Goal: Check status: Check status

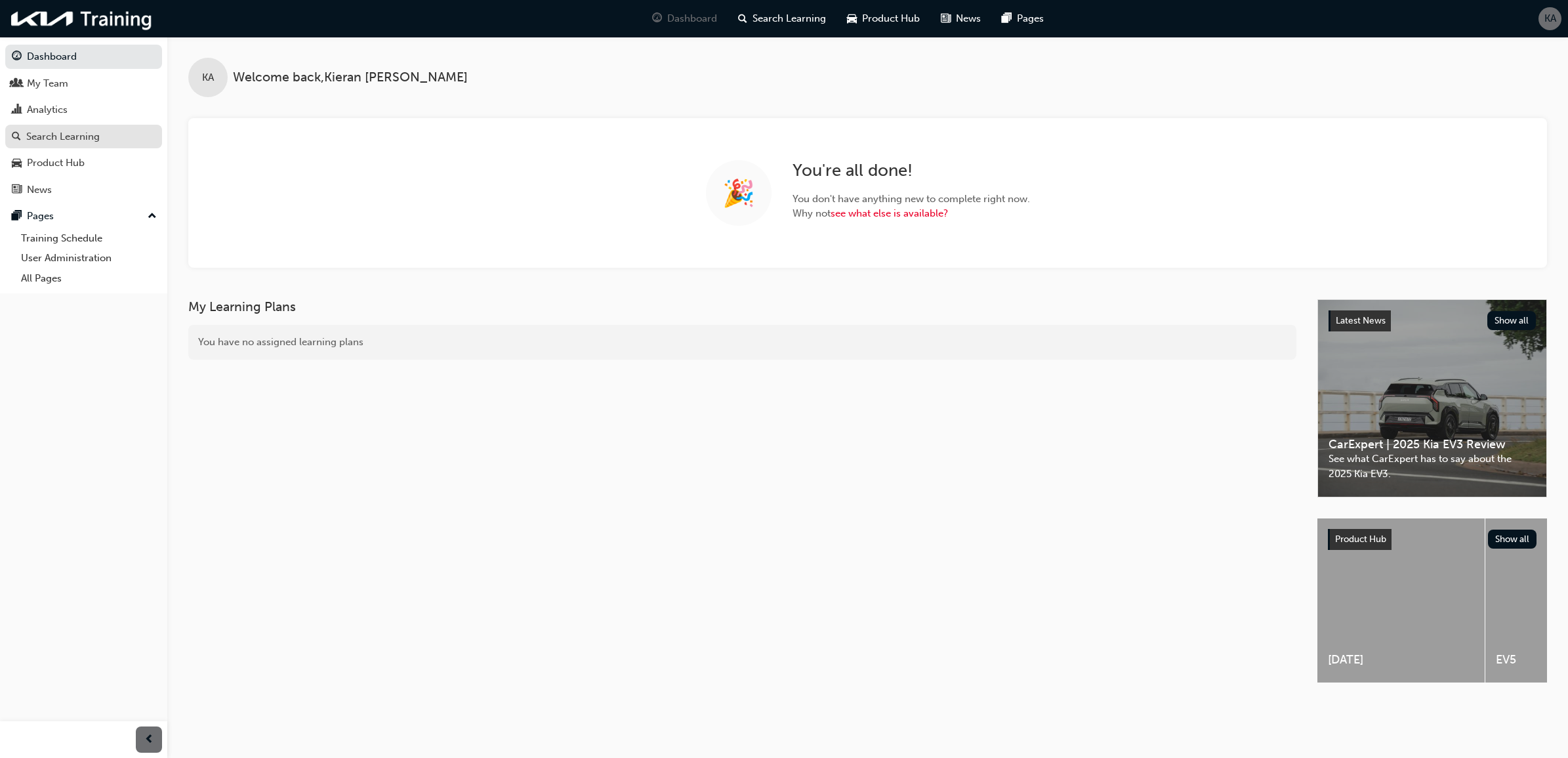
click at [100, 137] on div "Search Learning" at bounding box center [83, 137] width 144 height 17
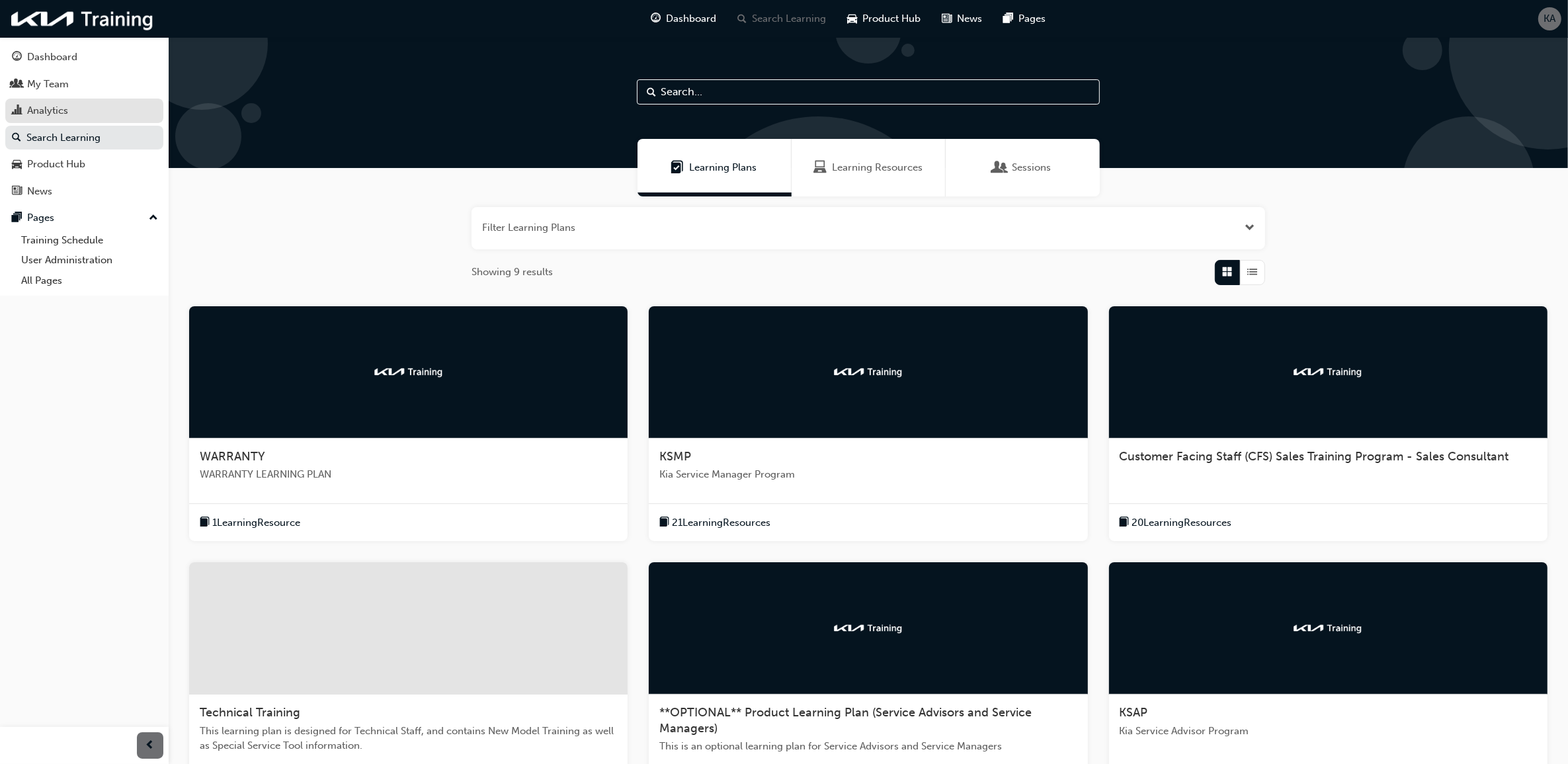
click at [113, 111] on div "Analytics" at bounding box center [84, 110] width 145 height 17
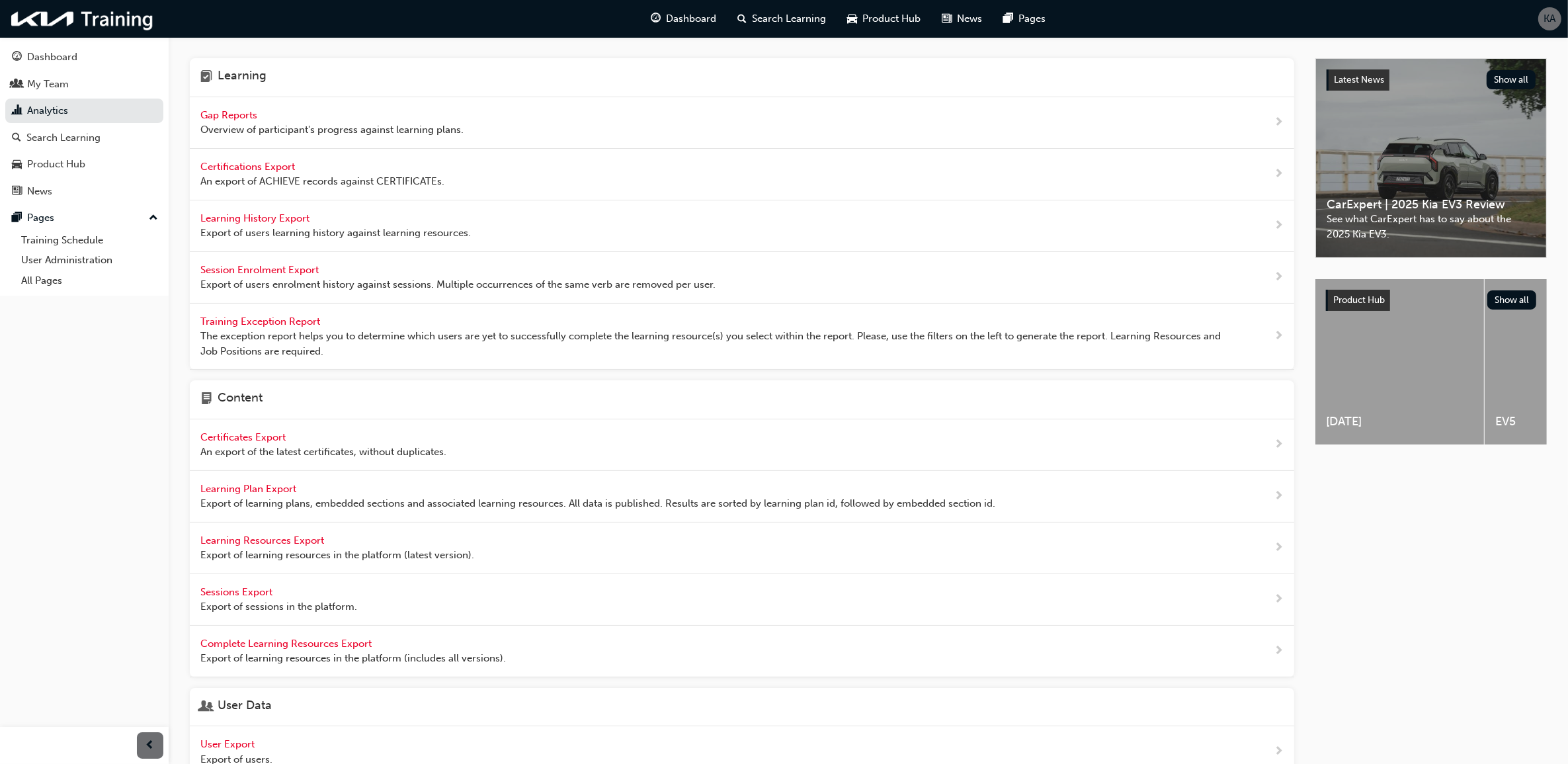
click at [235, 114] on span "Gap Reports" at bounding box center [230, 114] width 59 height 12
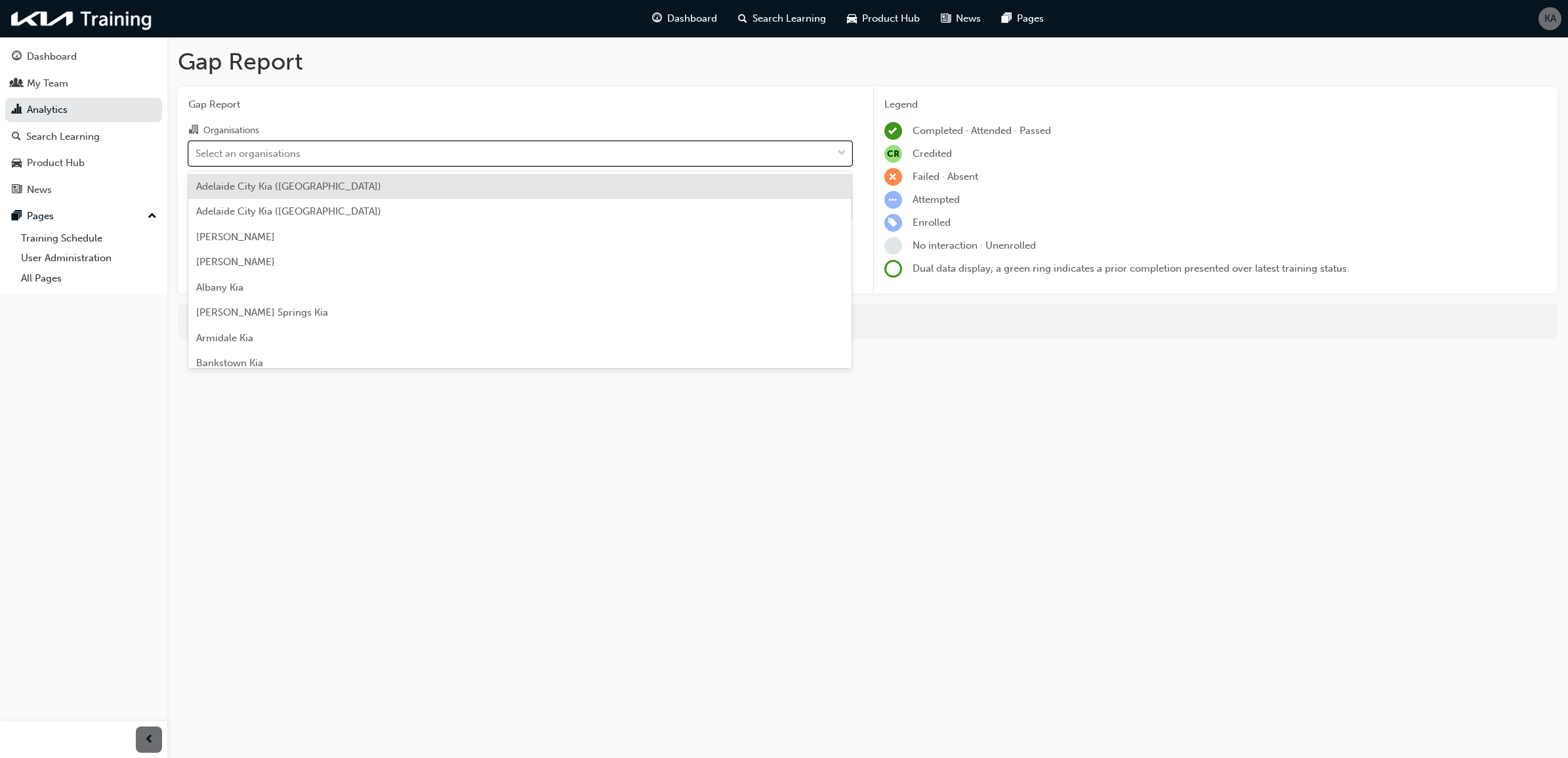
click at [348, 149] on div "Select an organisations" at bounding box center [510, 153] width 643 height 23
click at [197, 149] on input "Organisations option [GEOGRAPHIC_DATA] ([GEOGRAPHIC_DATA]) focused, 1 of 158. 1…" at bounding box center [196, 152] width 2 height 11
type input "ba"
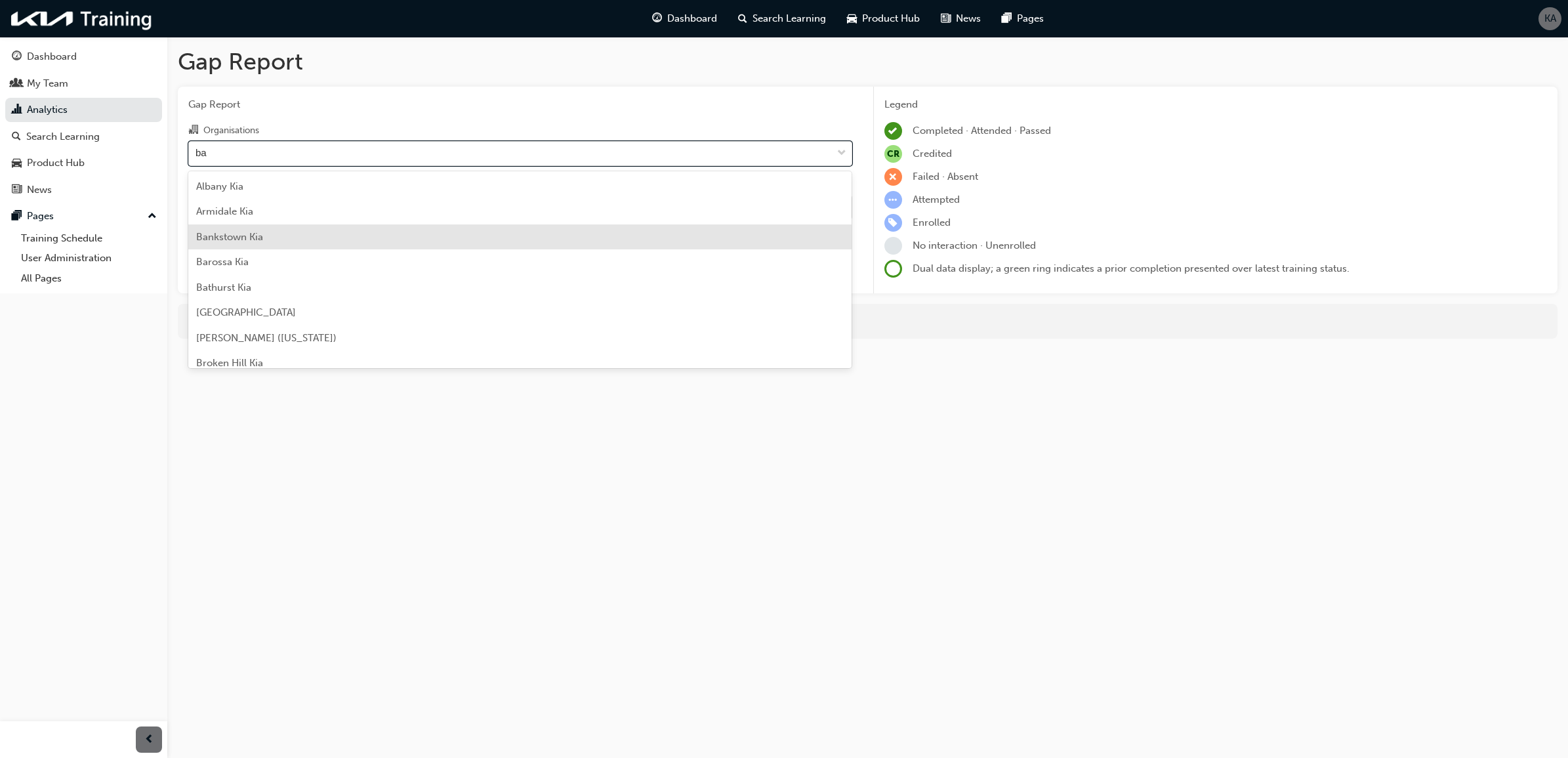
click at [332, 241] on div "Bankstown Kia" at bounding box center [520, 237] width 664 height 25
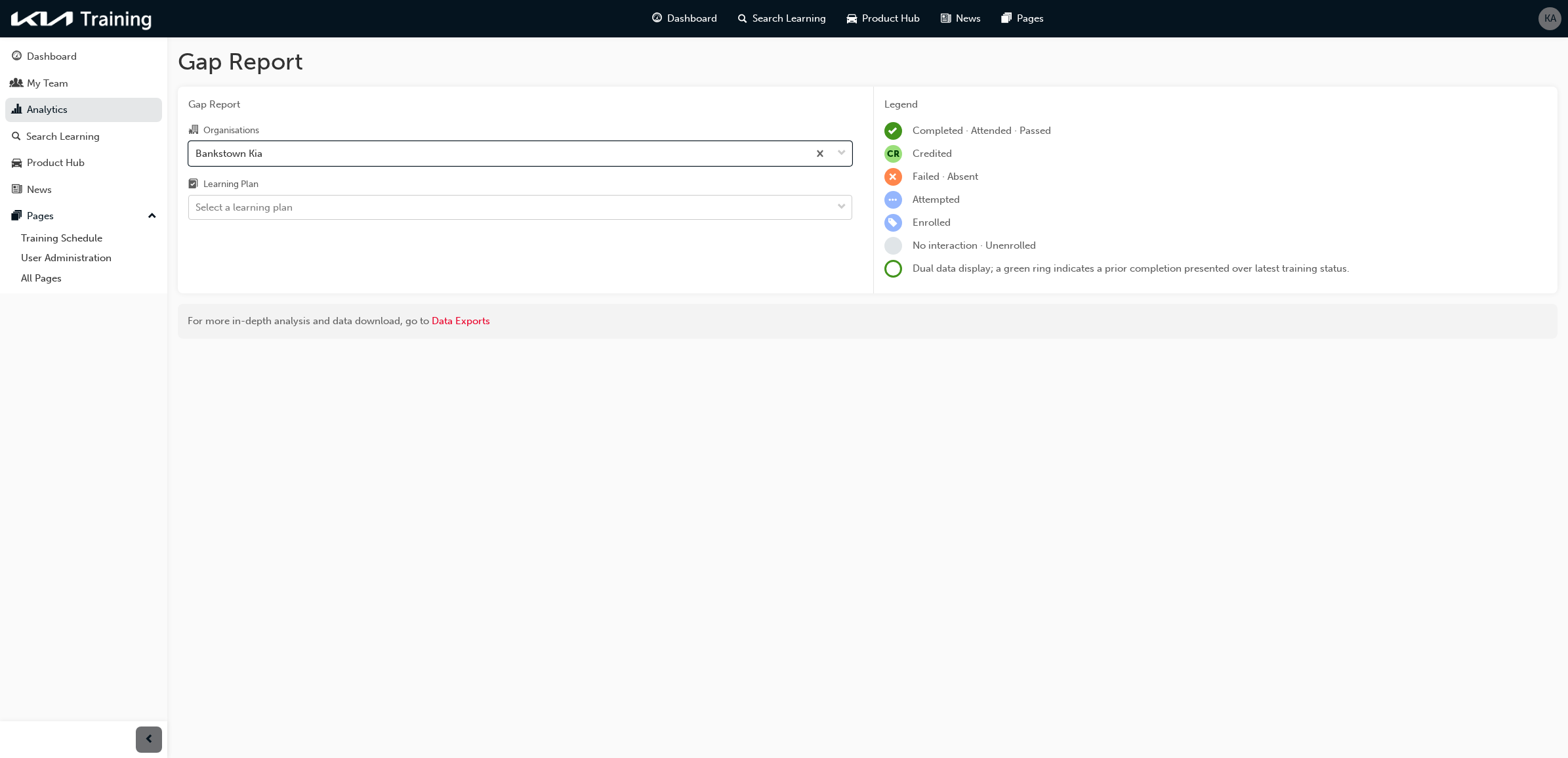
click at [358, 195] on div "Select a learning plan" at bounding box center [520, 207] width 664 height 25
click at [197, 202] on input "Learning Plan Select a learning plan" at bounding box center [196, 207] width 2 height 11
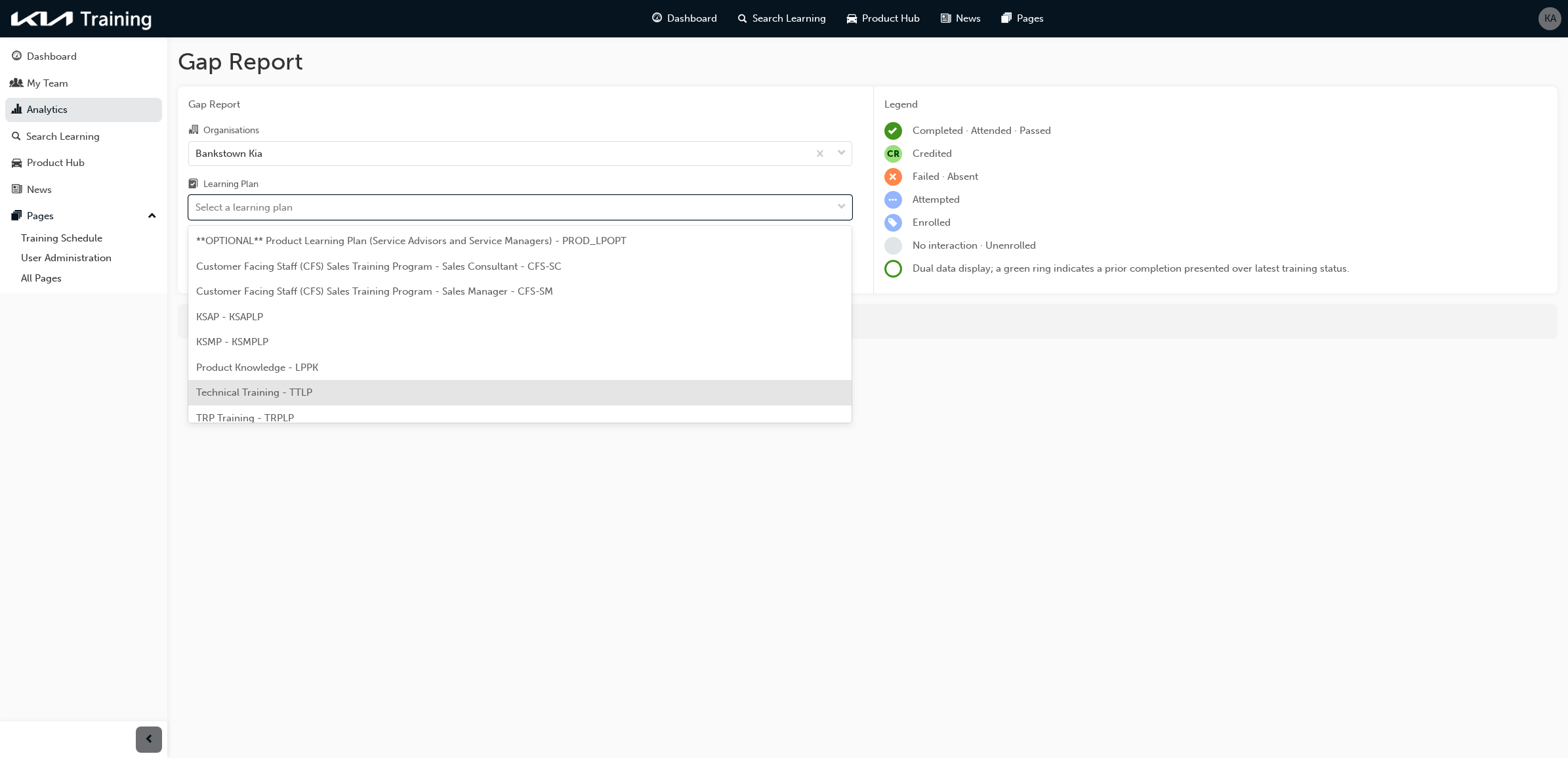
click at [327, 394] on div "Technical Training - TTLP" at bounding box center [520, 393] width 664 height 25
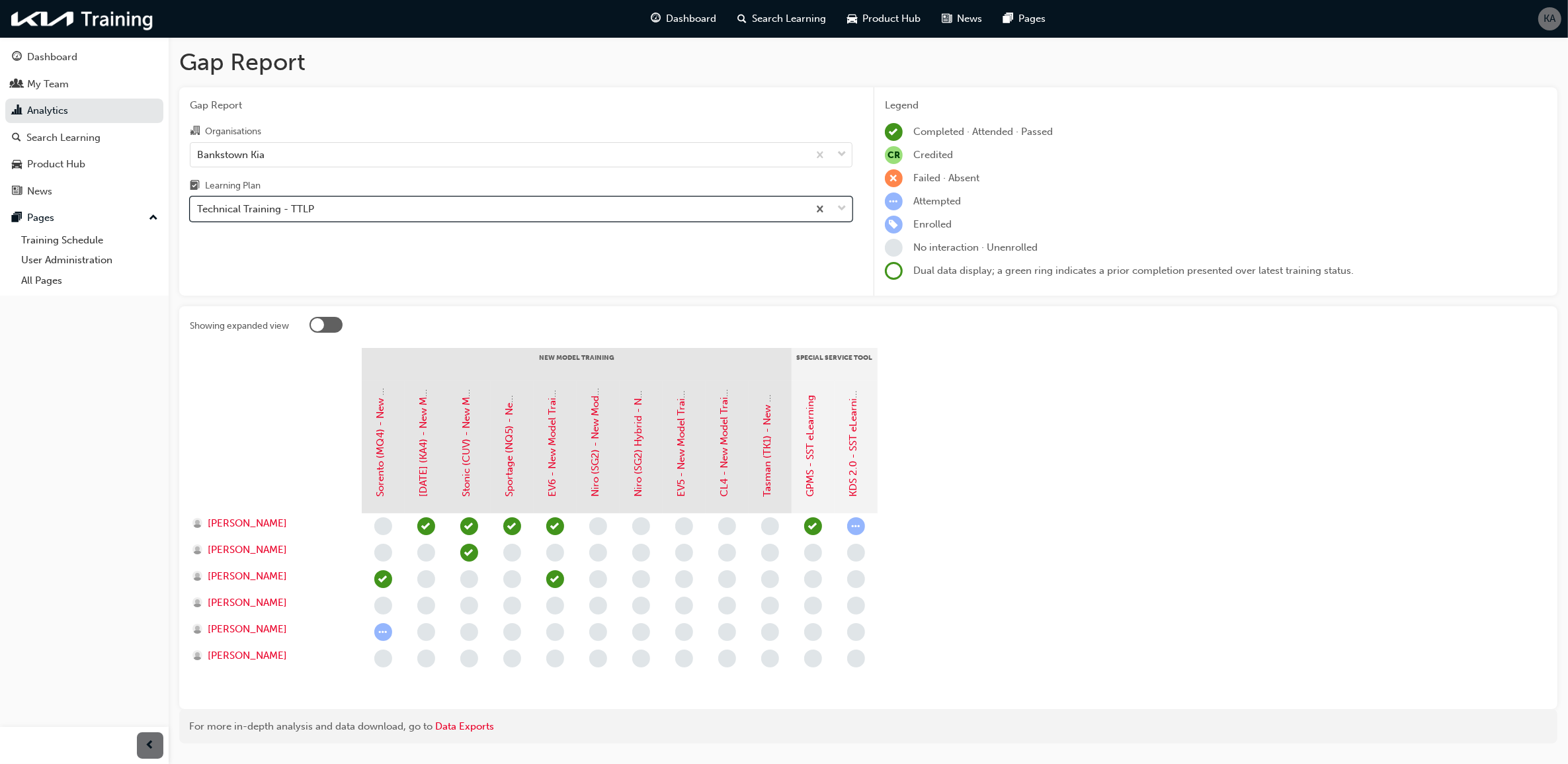
click at [369, 222] on div "Technical Training - TTLP" at bounding box center [521, 209] width 663 height 25
click at [198, 214] on input "Learning Plan option Technical Training - TTLP, selected. 0 results available. …" at bounding box center [197, 209] width 2 height 11
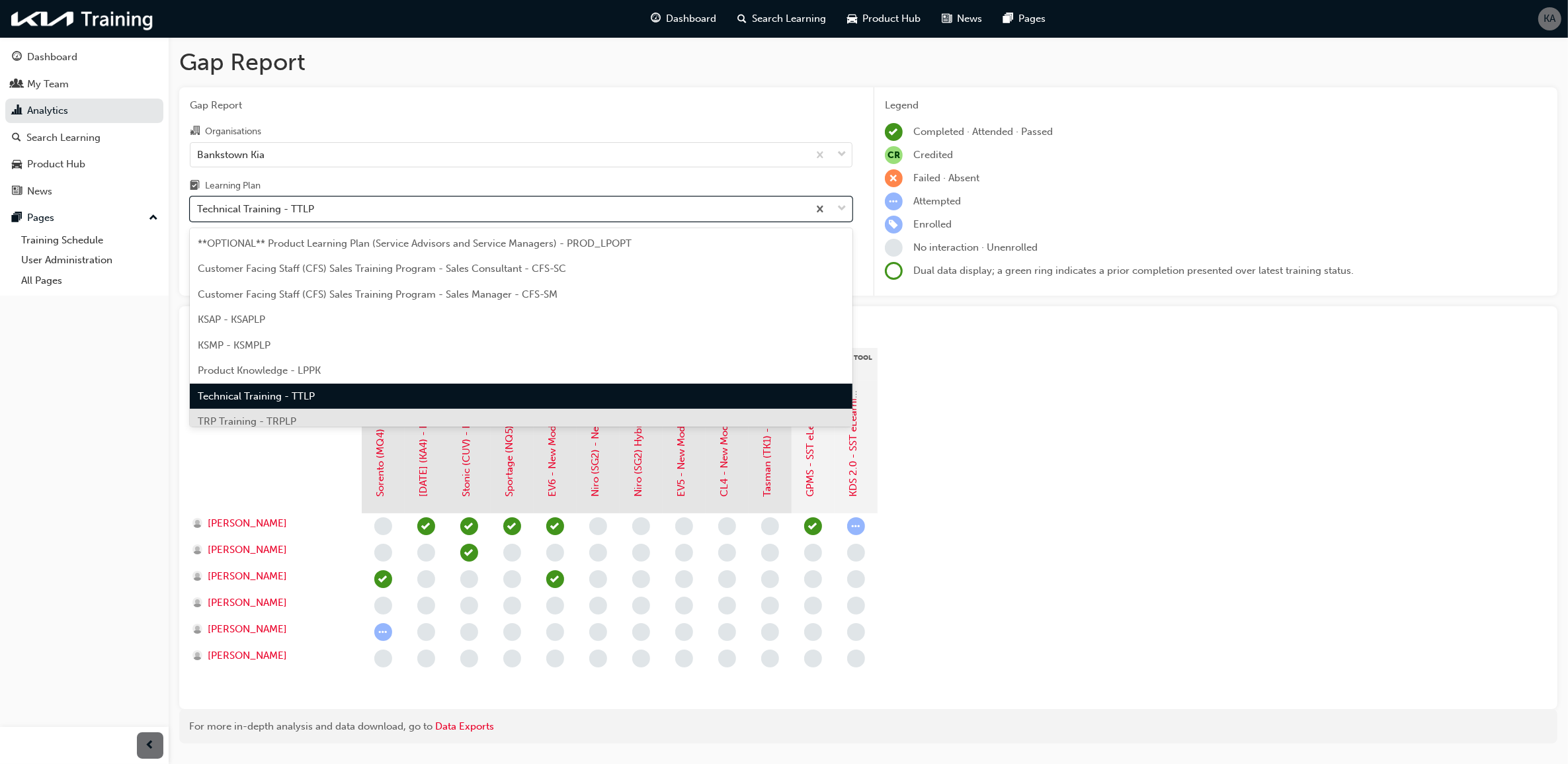
click at [315, 411] on div "TRP Training - TRPLP" at bounding box center [521, 422] width 663 height 26
